Goal: Book appointment/travel/reservation

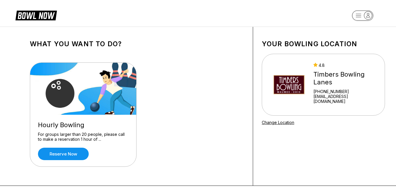
click at [305, 103] on img at bounding box center [288, 84] width 39 height 43
click at [67, 155] on link "Reserve now" at bounding box center [63, 154] width 51 height 12
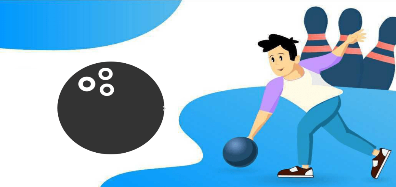
click at [73, 76] on icon at bounding box center [74, 74] width 3 height 3
click at [81, 70] on icon at bounding box center [82, 68] width 3 height 3
type input "*"
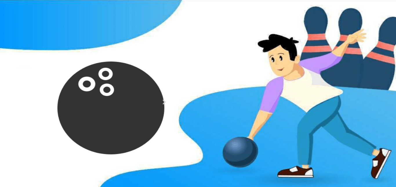
click at [168, 91] on div "Guests? * How many hours? *" at bounding box center [137, 75] width 214 height 31
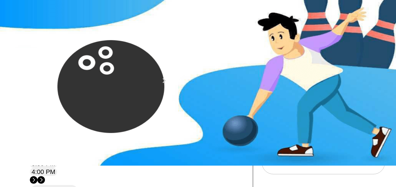
scroll to position [23, 0]
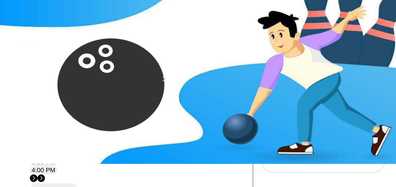
click at [97, 111] on div "11" at bounding box center [93, 107] width 8 height 8
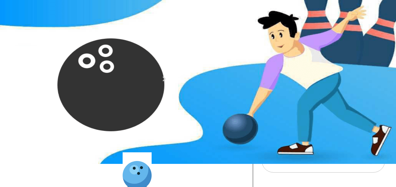
click at [151, 68] on div "Guests? * How many hours? *" at bounding box center [137, 51] width 214 height 31
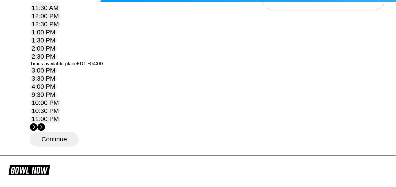
scroll to position [197, 0]
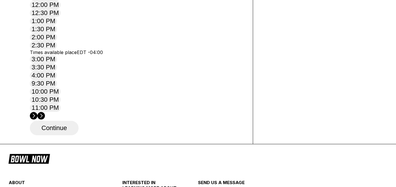
click at [45, 112] on circle at bounding box center [41, 116] width 8 height 8
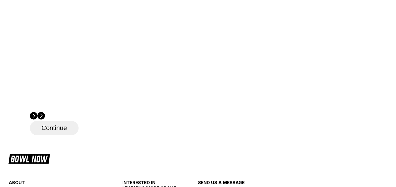
click at [62, 136] on button "Continue" at bounding box center [54, 128] width 49 height 14
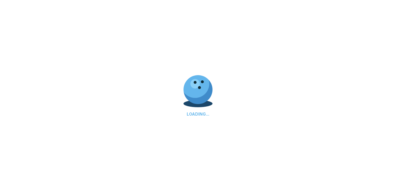
select select "**"
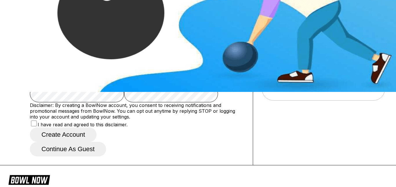
scroll to position [116, 0]
